Goal: Task Accomplishment & Management: Manage account settings

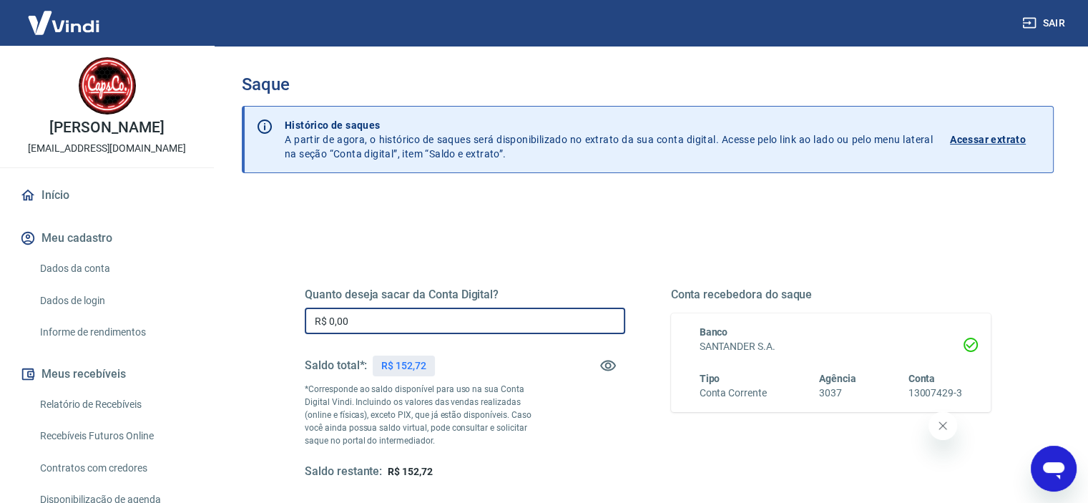
drag, startPoint x: 384, startPoint y: 318, endPoint x: 216, endPoint y: 323, distance: 168.2
click at [235, 316] on div "Saque Histórico de saques A partir de agora, o histórico de saques será disponi…" at bounding box center [648, 324] width 846 height 557
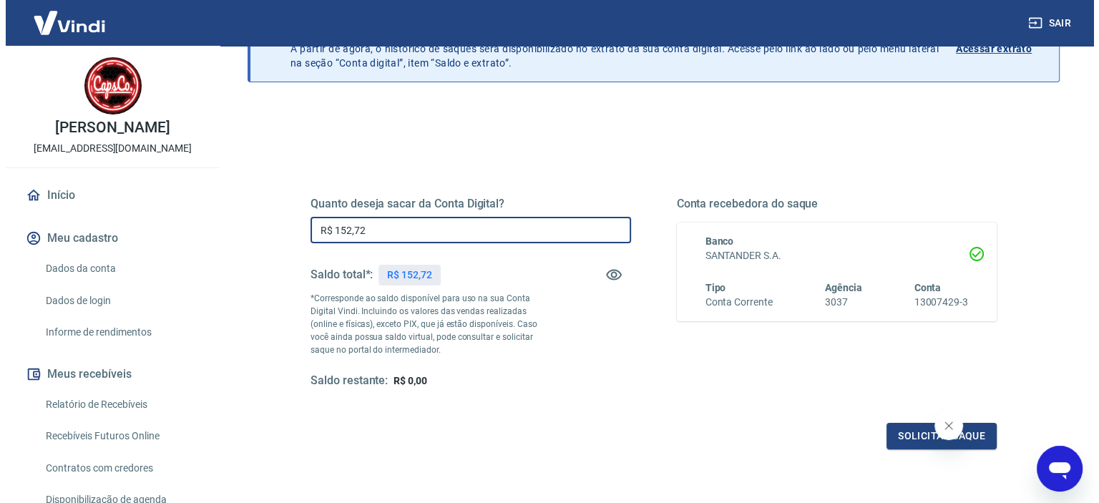
scroll to position [203, 0]
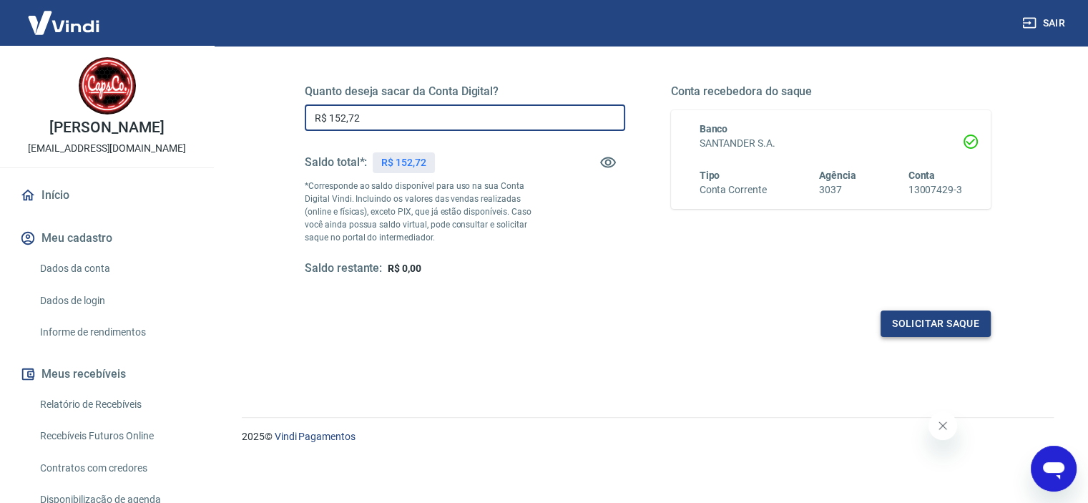
type input "R$ 152,72"
click at [979, 323] on button "Solicitar saque" at bounding box center [936, 323] width 110 height 26
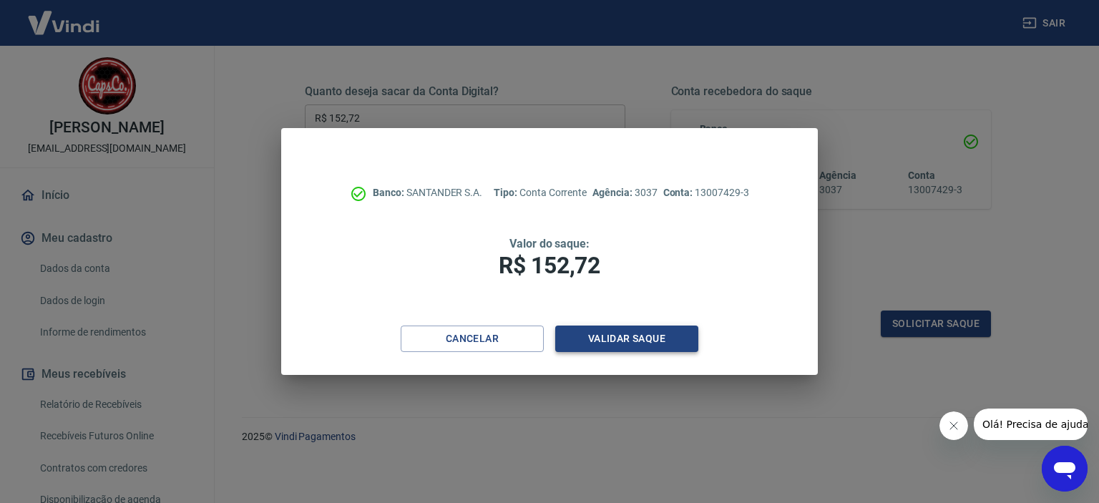
click at [658, 342] on button "Validar saque" at bounding box center [626, 339] width 143 height 26
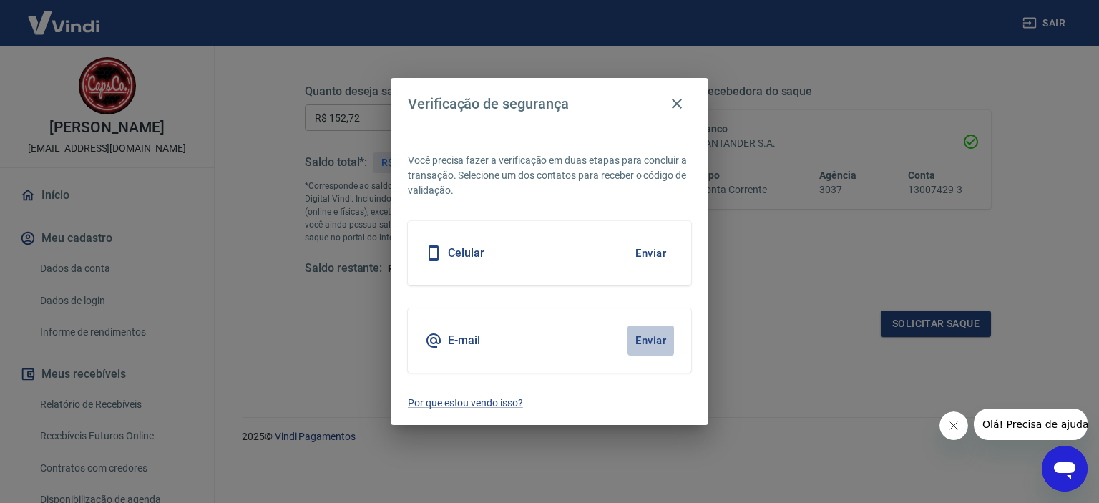
click at [646, 342] on button "Enviar" at bounding box center [650, 341] width 47 height 30
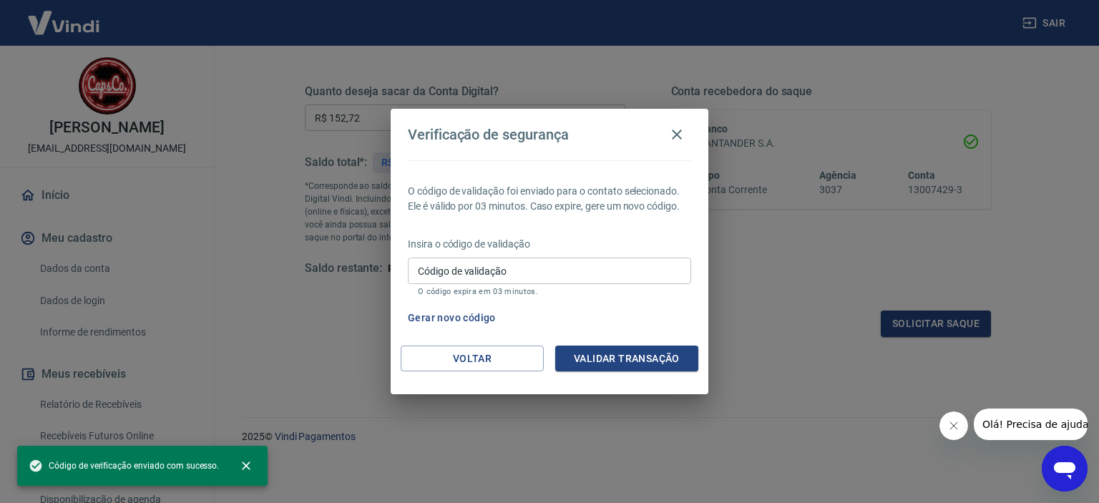
click at [500, 270] on input "Código de validação" at bounding box center [549, 271] width 283 height 26
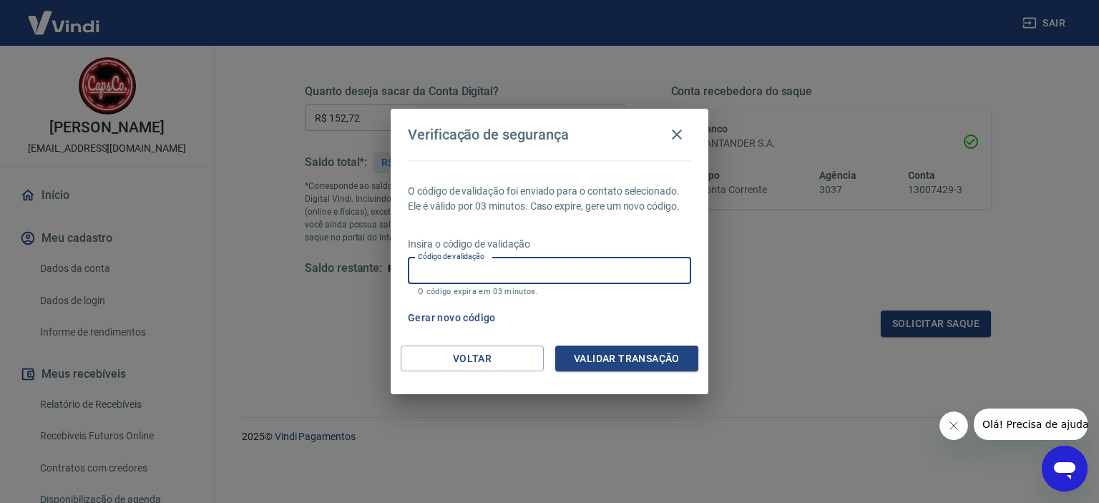
paste input "946819"
type input "946819"
click at [602, 355] on button "Validar transação" at bounding box center [626, 359] width 143 height 26
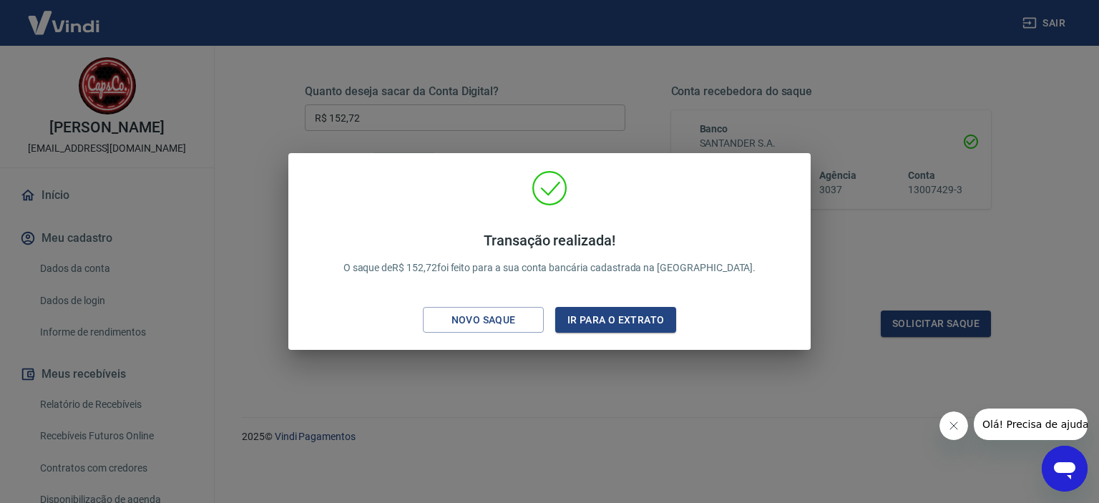
click at [960, 428] on button "Fechar mensagem da empresa" at bounding box center [953, 425] width 29 height 29
